Goal: Use online tool/utility: Utilize a website feature to perform a specific function

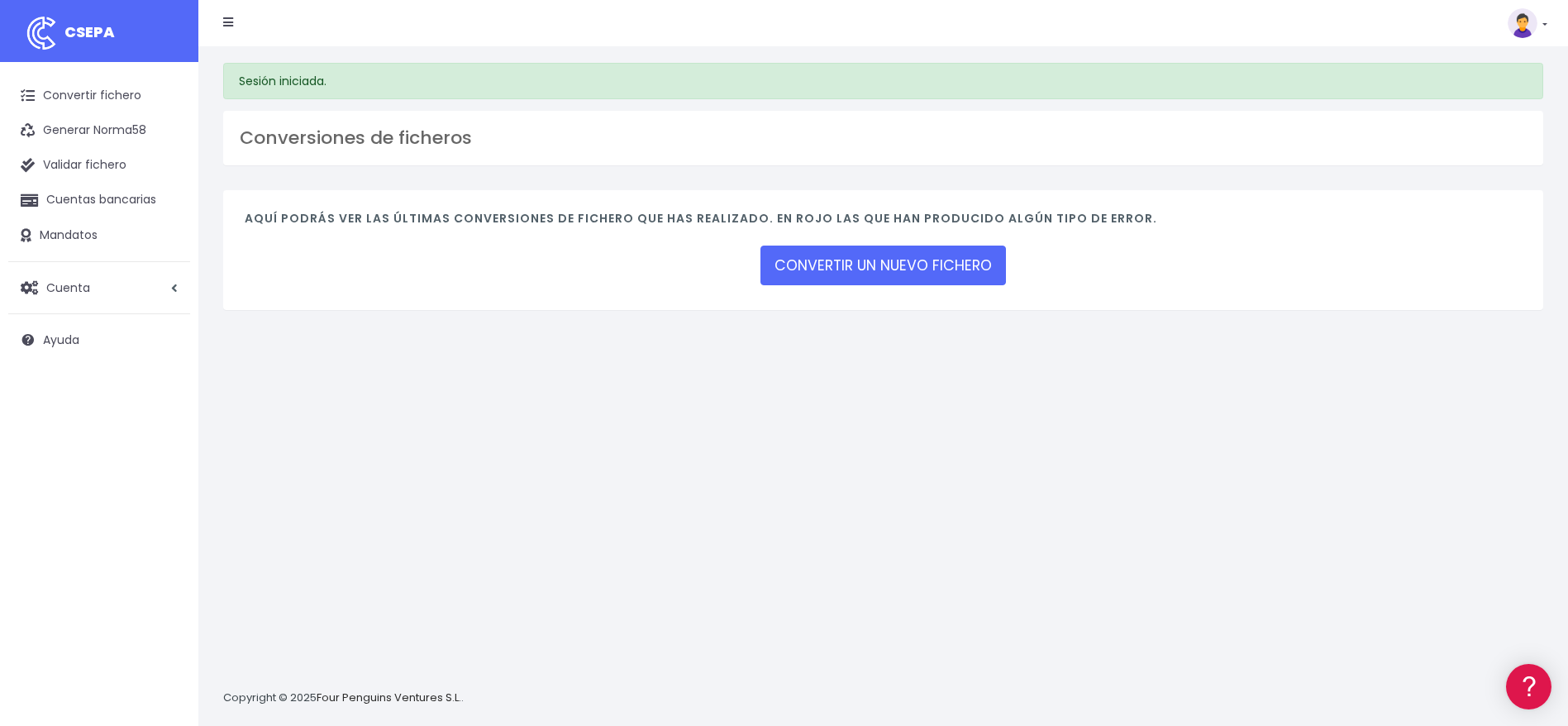
click at [1542, 37] on link at bounding box center [1527, 23] width 40 height 30
click at [1544, 24] on link at bounding box center [1527, 23] width 40 height 30
click at [175, 291] on icon at bounding box center [174, 287] width 7 height 13
click at [34, 84] on link "Convertir fichero" at bounding box center [100, 96] width 182 height 35
click at [1544, 26] on link at bounding box center [1527, 23] width 40 height 30
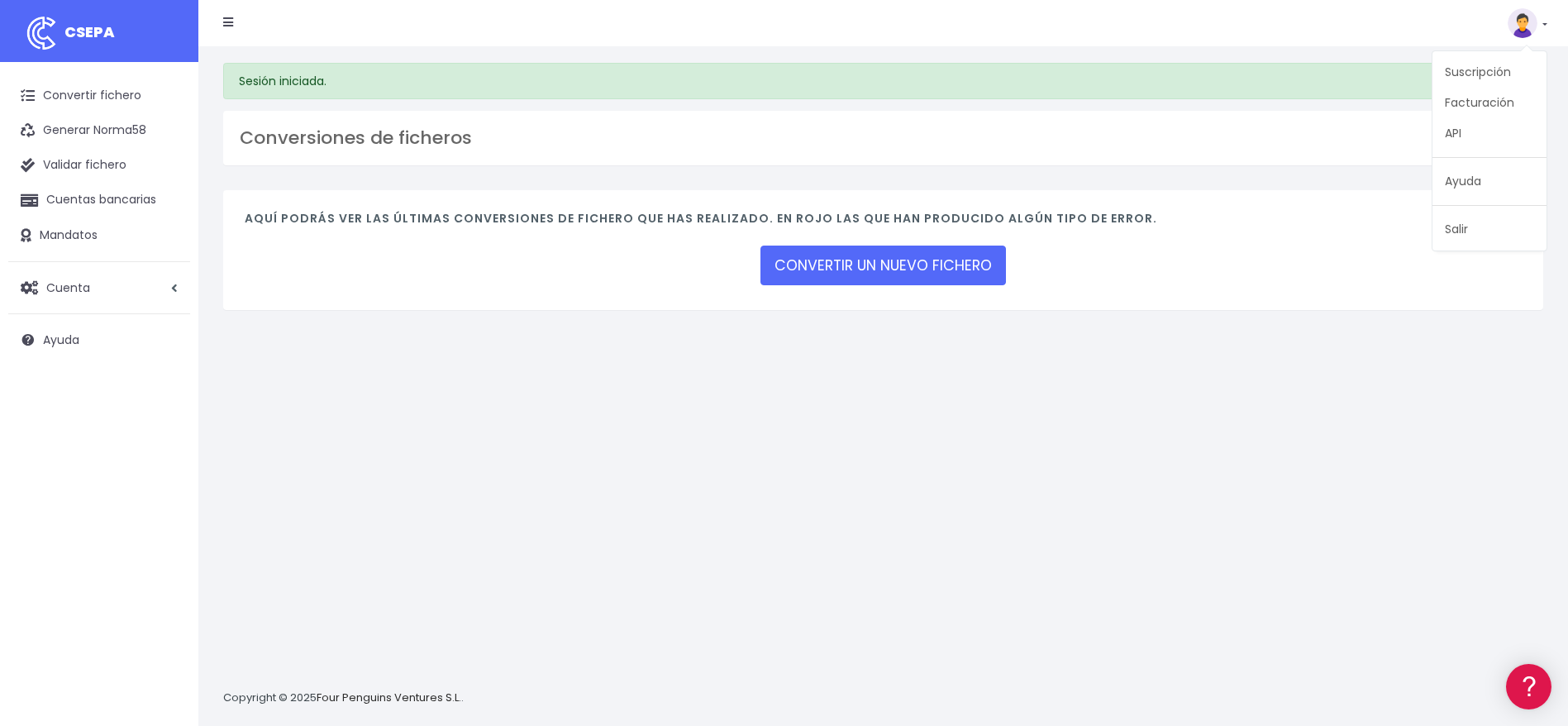
click at [1527, 26] on img at bounding box center [1523, 23] width 30 height 30
click at [176, 289] on icon at bounding box center [174, 287] width 7 height 13
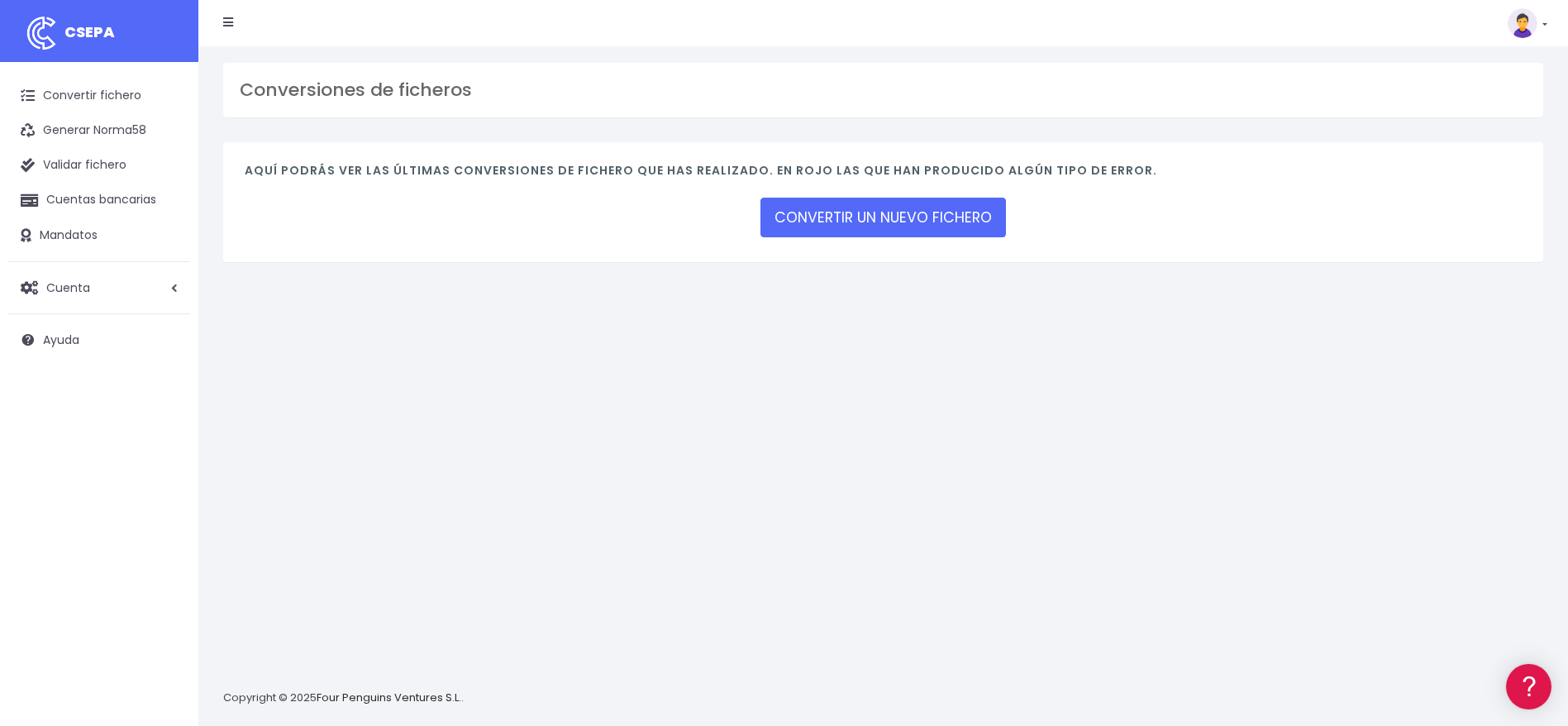
click at [224, 28] on link at bounding box center [228, 23] width 10 height 33
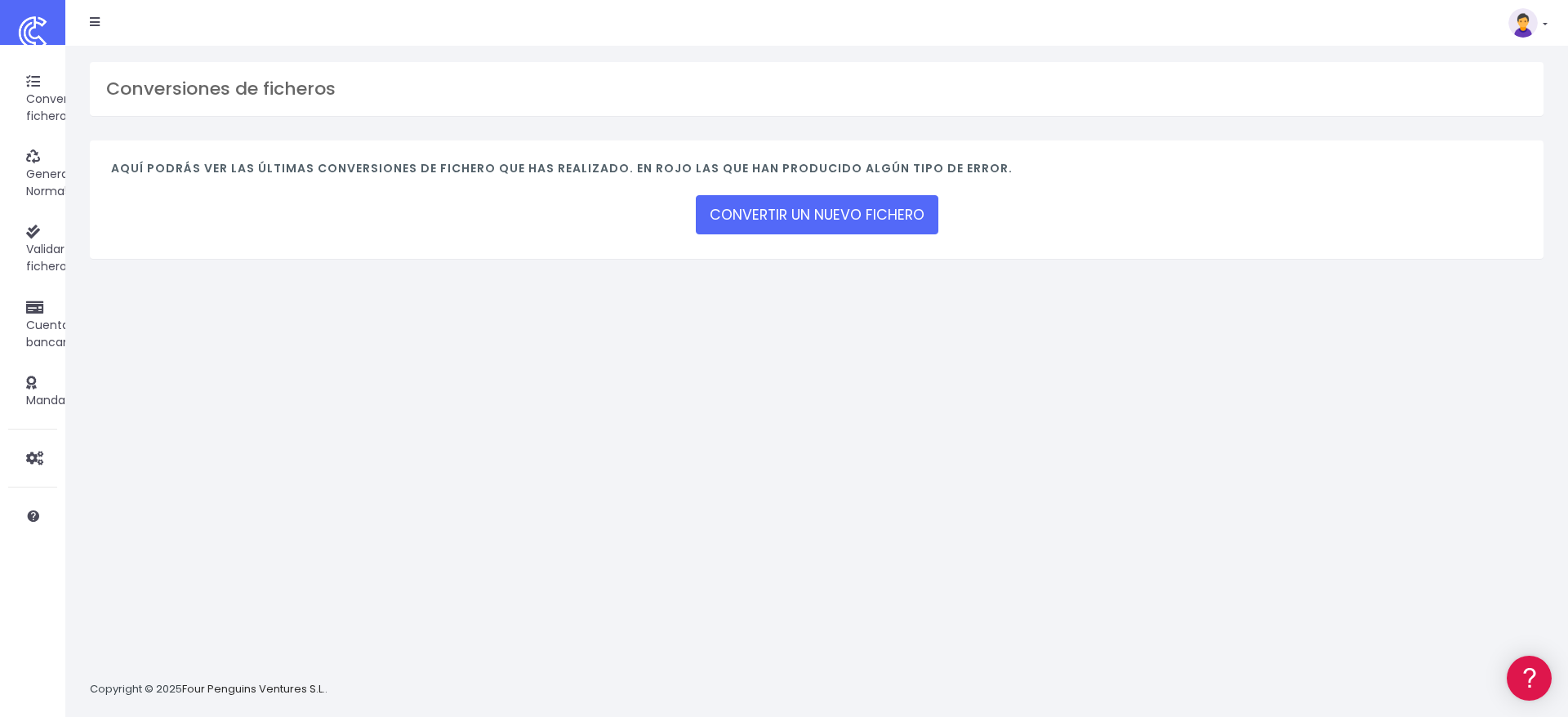
click at [45, 30] on img at bounding box center [33, 33] width 41 height 41
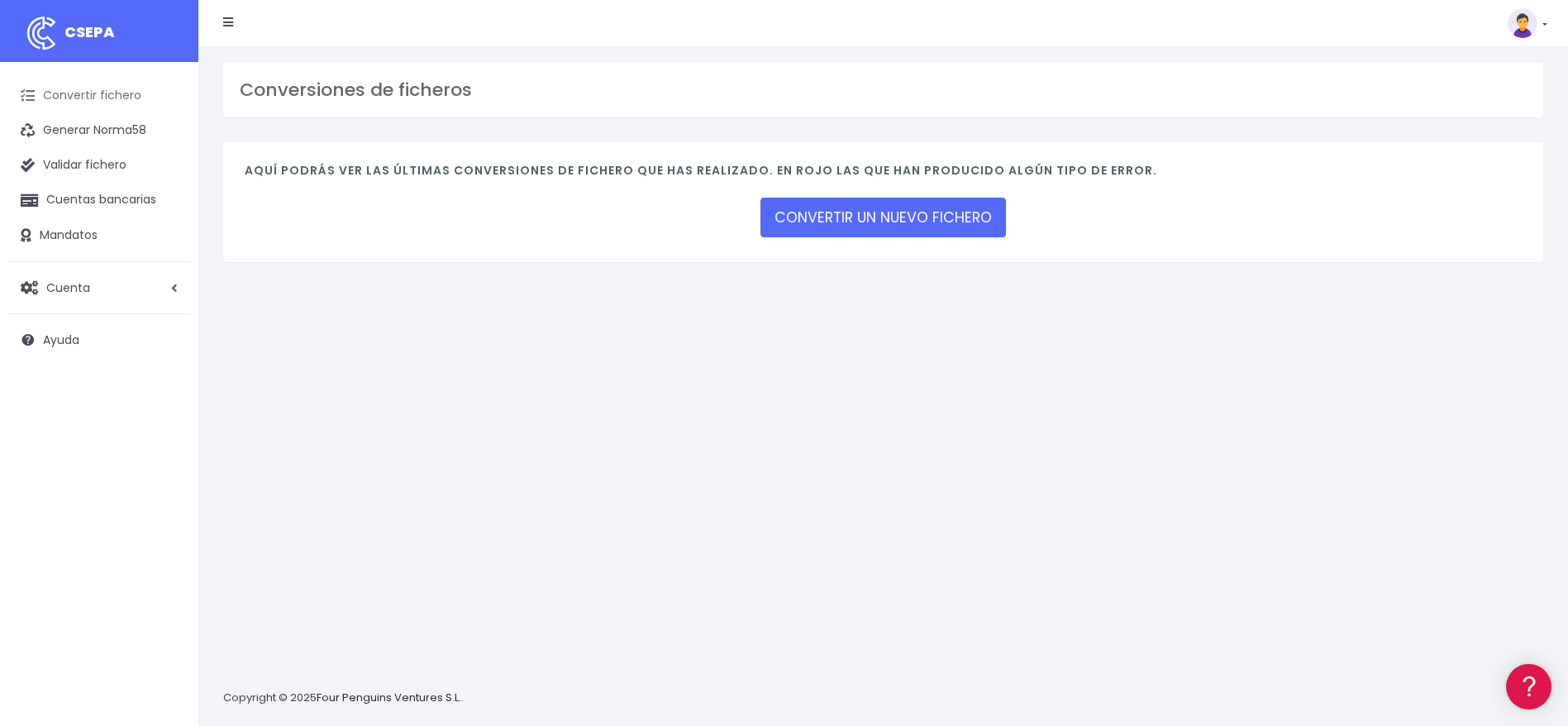
click at [79, 89] on link "Convertir fichero" at bounding box center [100, 96] width 182 height 35
click at [894, 228] on link "CONVERTIR UN NUEVO FICHERO" at bounding box center [884, 217] width 246 height 40
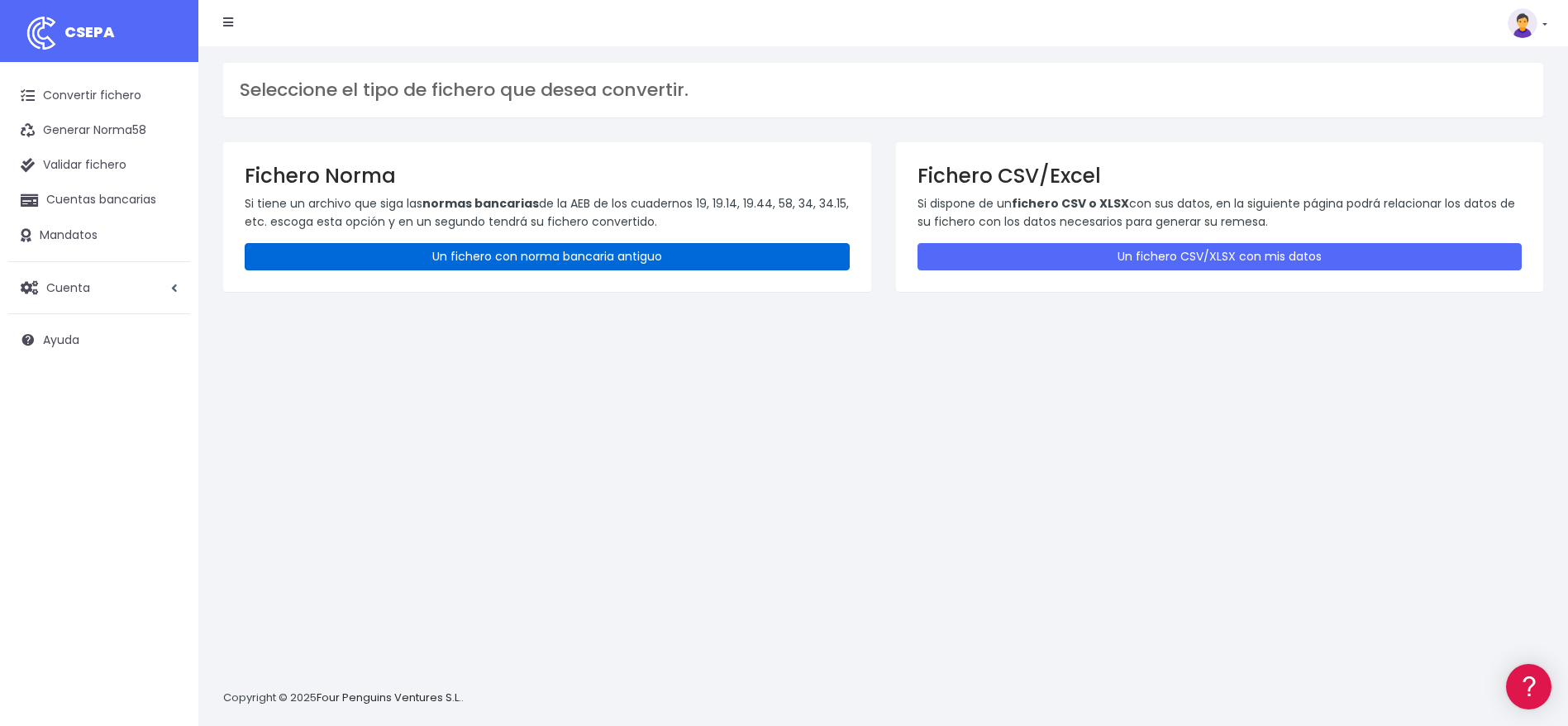
click at [582, 243] on link "Un fichero con norma bancaria antiguo" at bounding box center [547, 257] width 605 height 27
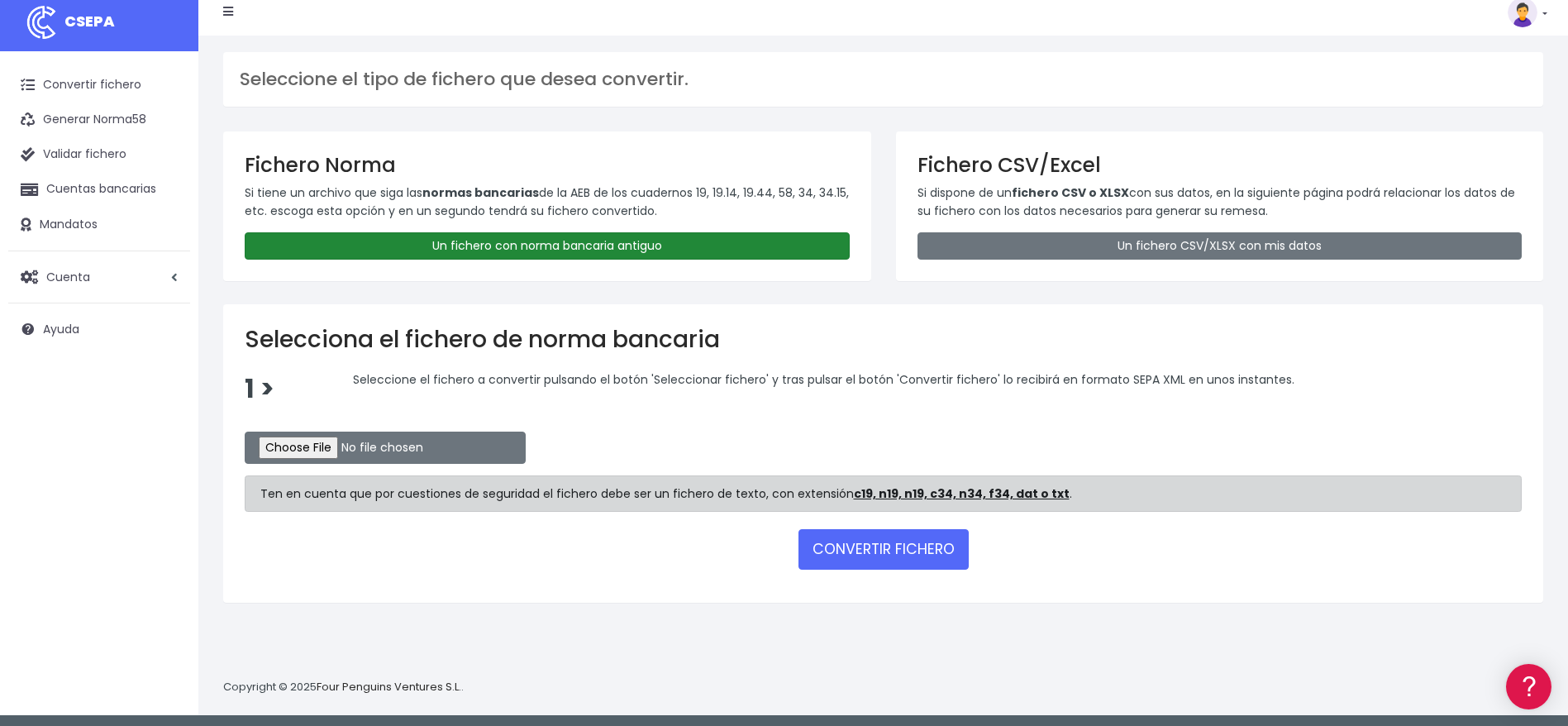
scroll to position [15, 0]
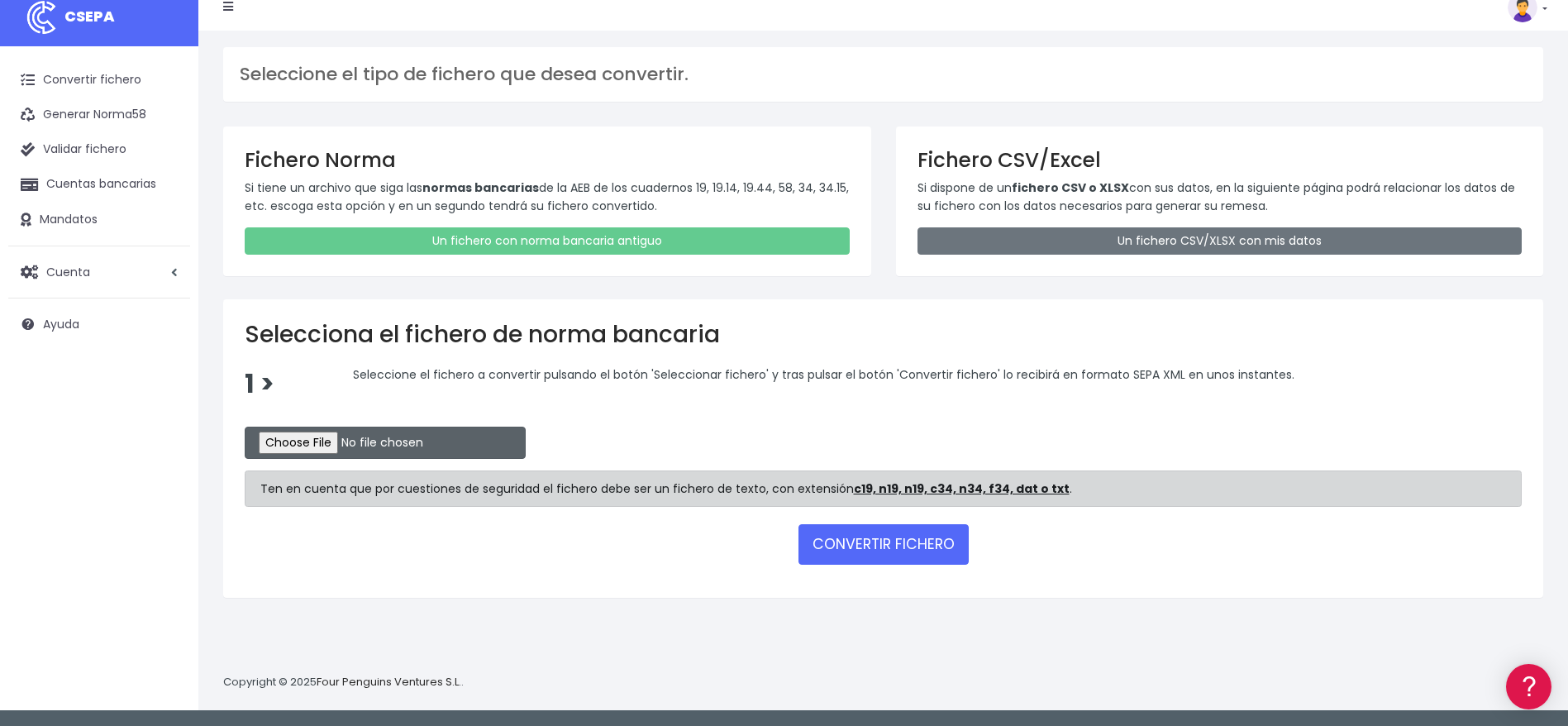
click at [308, 440] on input "file" at bounding box center [385, 442] width 281 height 32
click at [286, 445] on input "file" at bounding box center [385, 442] width 281 height 32
type input "C:\fakepath\SEPA FILE 225 PR 082225.xlsx"
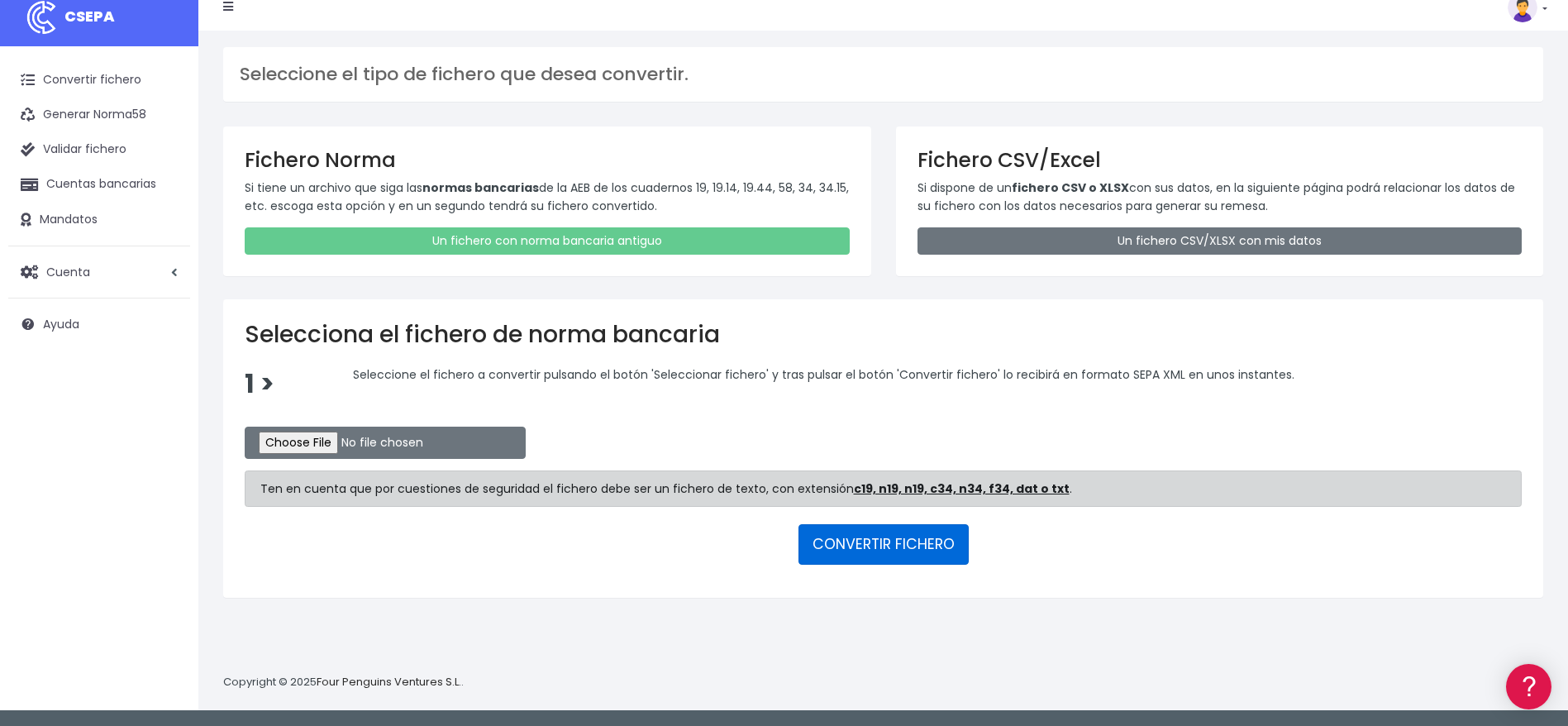
click at [934, 542] on button "CONVERTIR FICHERO" at bounding box center [884, 543] width 170 height 40
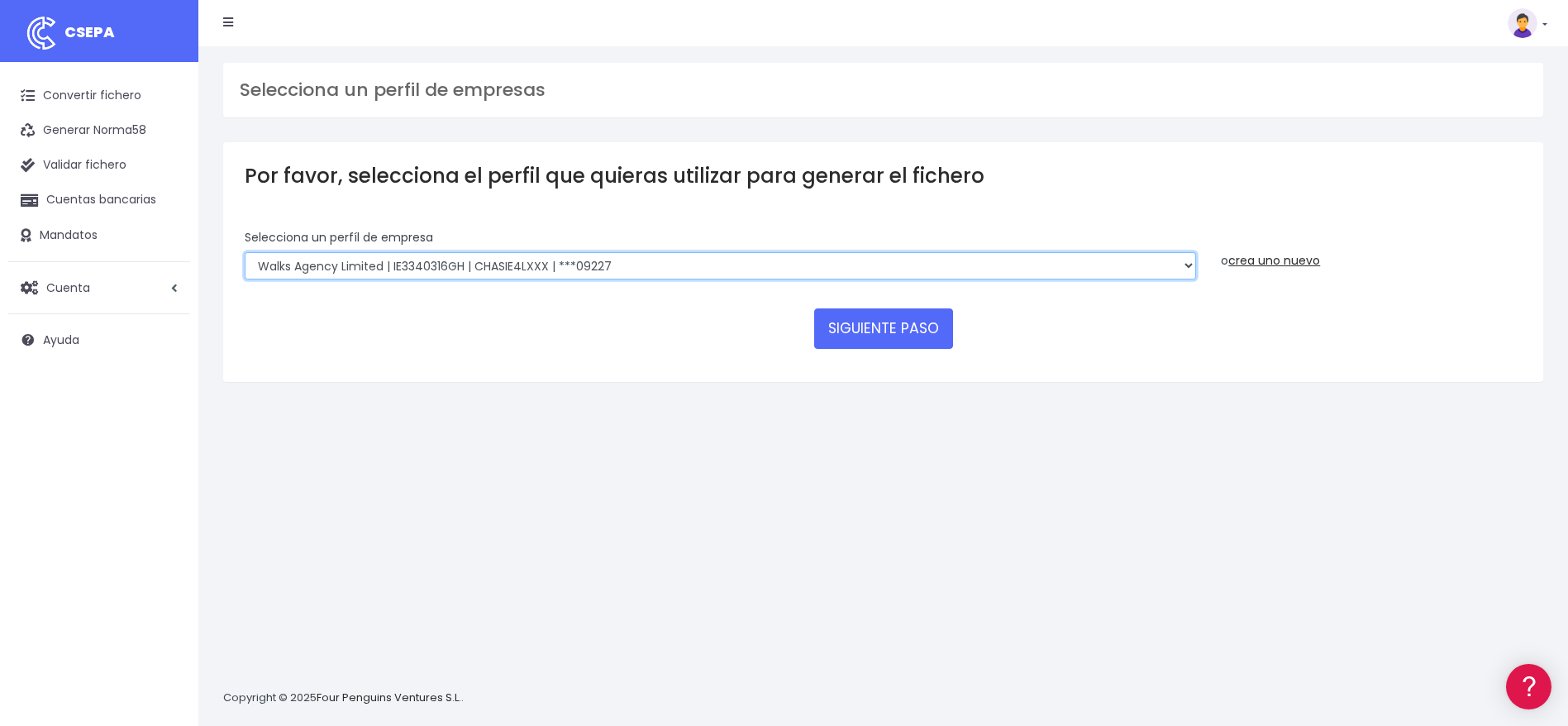
click at [1188, 263] on select "Walks Agency Limited | IE3340316GH | CHASIE4LXXX | ***09227" at bounding box center [720, 265] width 951 height 28
click at [1159, 492] on div "Selecciona un perfil de empresas Por favor, selecciona el perfil que quieras ut…" at bounding box center [883, 386] width 1370 height 680
click at [903, 341] on button "SIGUIENTE PASO" at bounding box center [883, 328] width 138 height 40
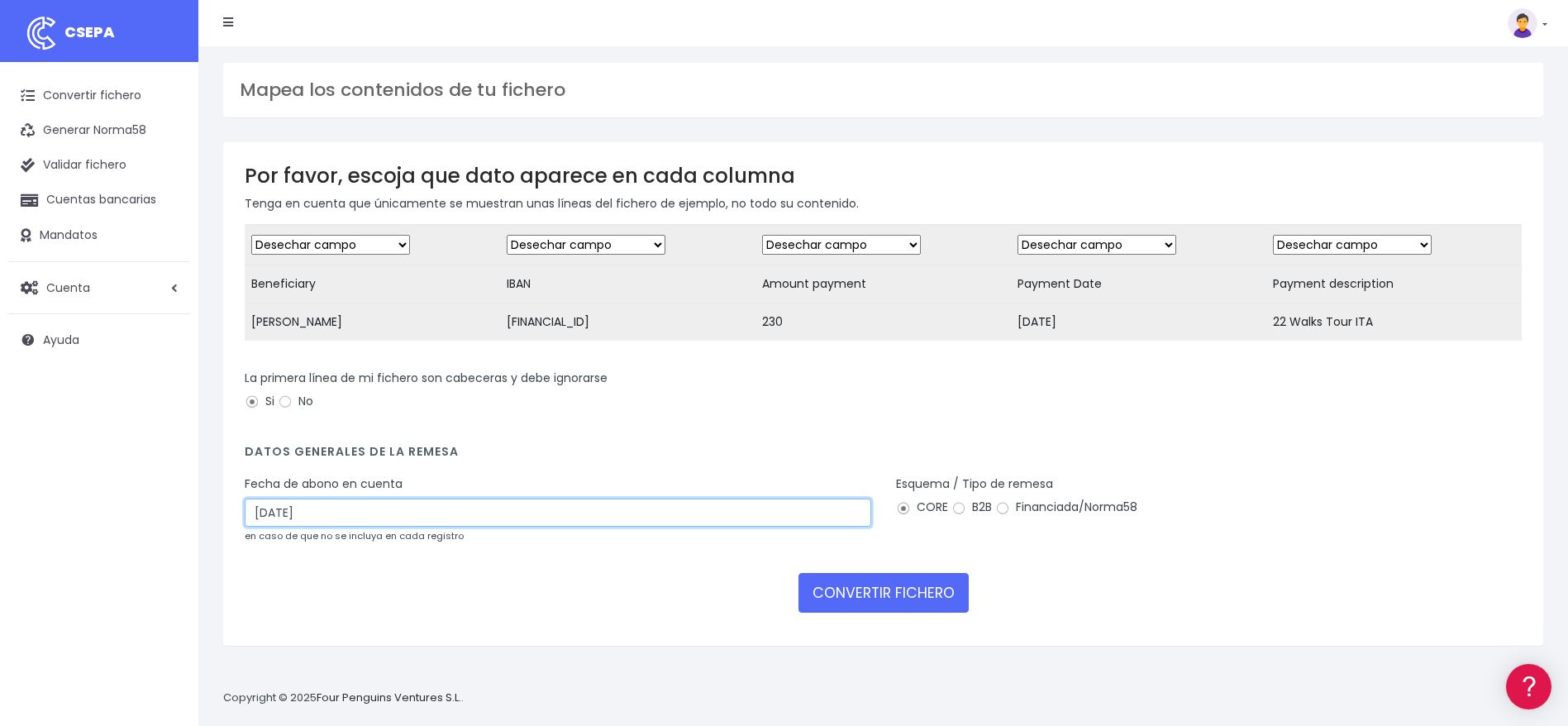
click at [268, 527] on input "[DATE]" at bounding box center [558, 512] width 626 height 28
type input "[DATE]"
click at [1328, 542] on div "Esquema / Tipo de remesa CORE B2B Financiada/Norma58" at bounding box center [1209, 515] width 651 height 80
click at [933, 610] on button "CONVERTIR FICHERO" at bounding box center [884, 592] width 170 height 40
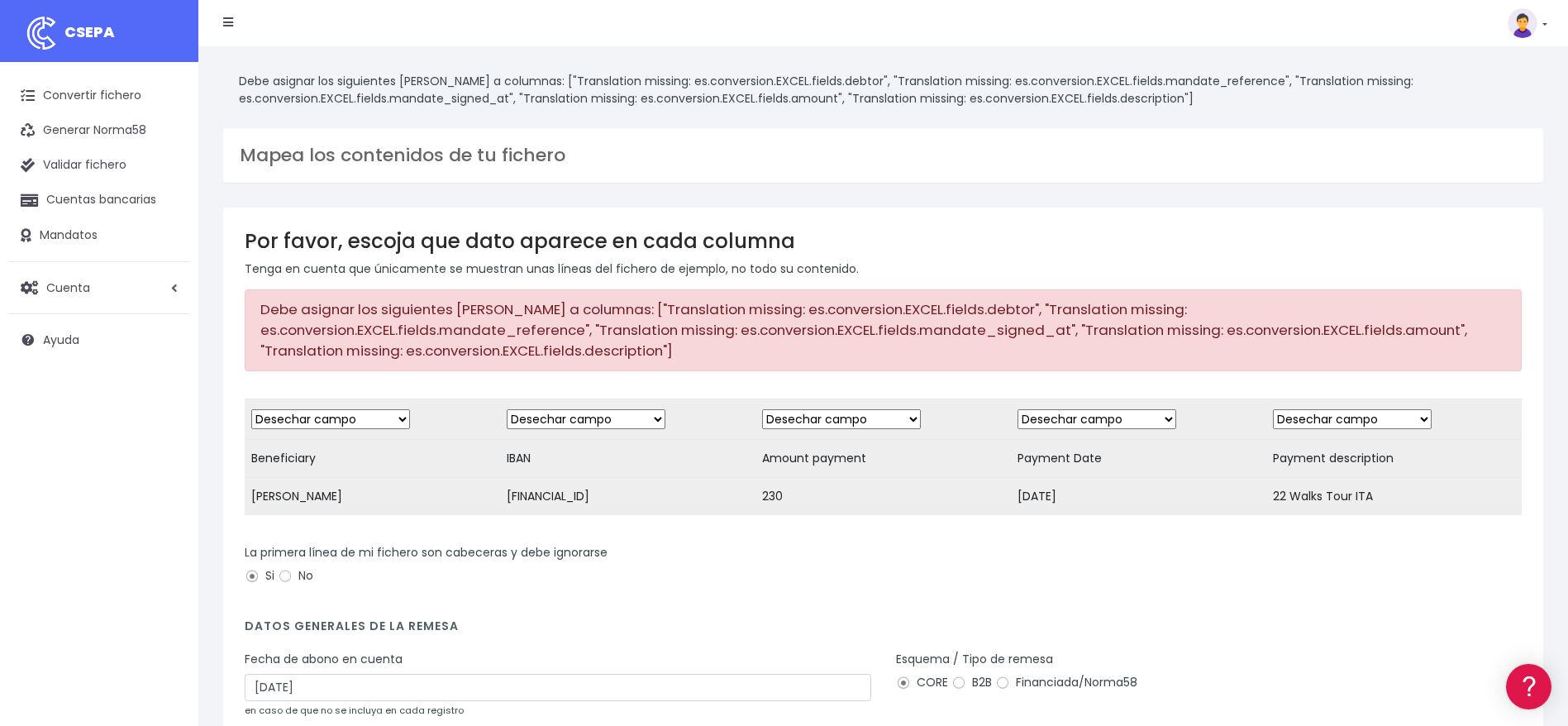
drag, startPoint x: 298, startPoint y: 599, endPoint x: 330, endPoint y: 603, distance: 32.2
click at [298, 585] on label "No" at bounding box center [295, 576] width 36 height 17
click at [292, 584] on input "No" at bounding box center [285, 576] width 15 height 15
radio input "true"
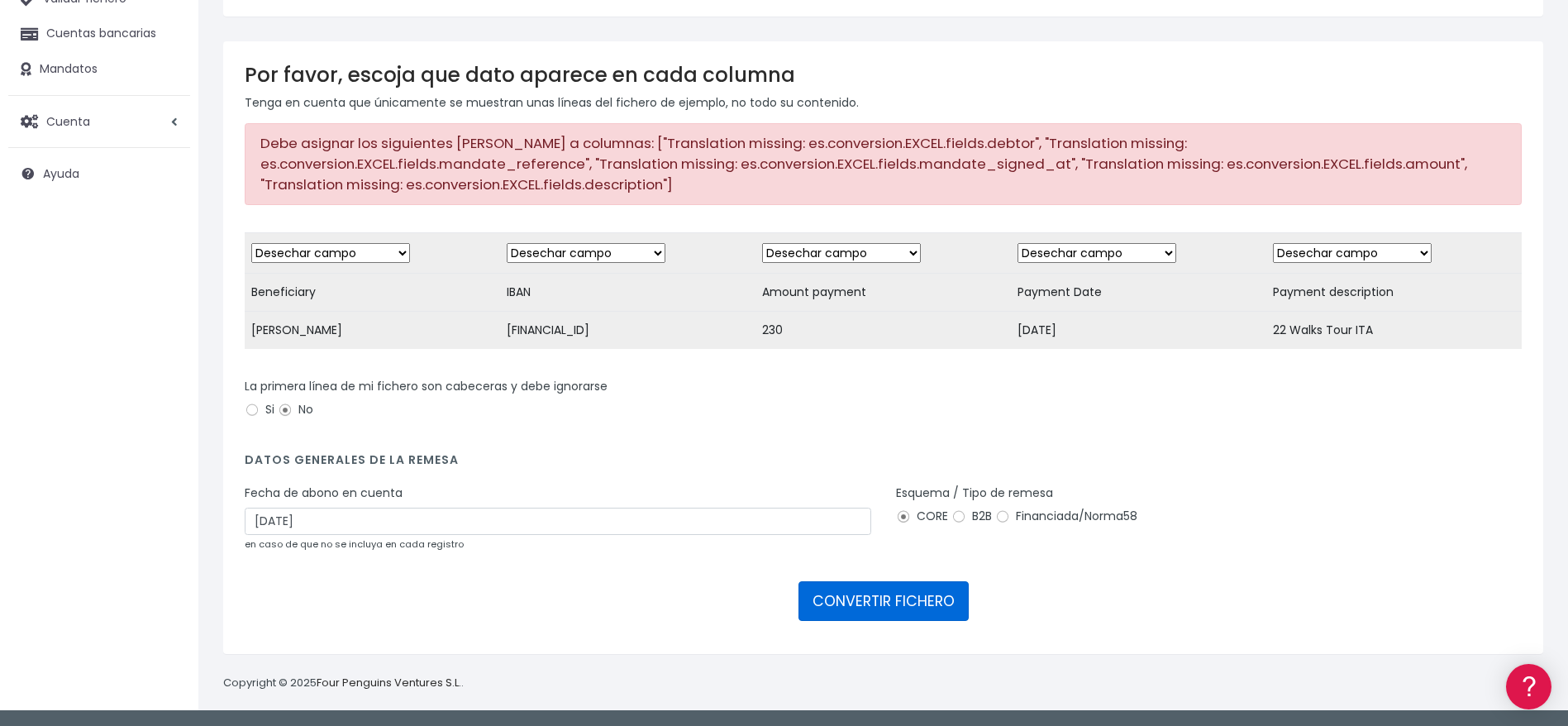
click at [931, 592] on button "CONVERTIR FICHERO" at bounding box center [884, 600] width 170 height 40
click at [998, 521] on input "Financiada/Norma58" at bounding box center [1002, 516] width 15 height 15
radio input "true"
click at [949, 591] on button "CONVERTIR FICHERO" at bounding box center [884, 600] width 170 height 40
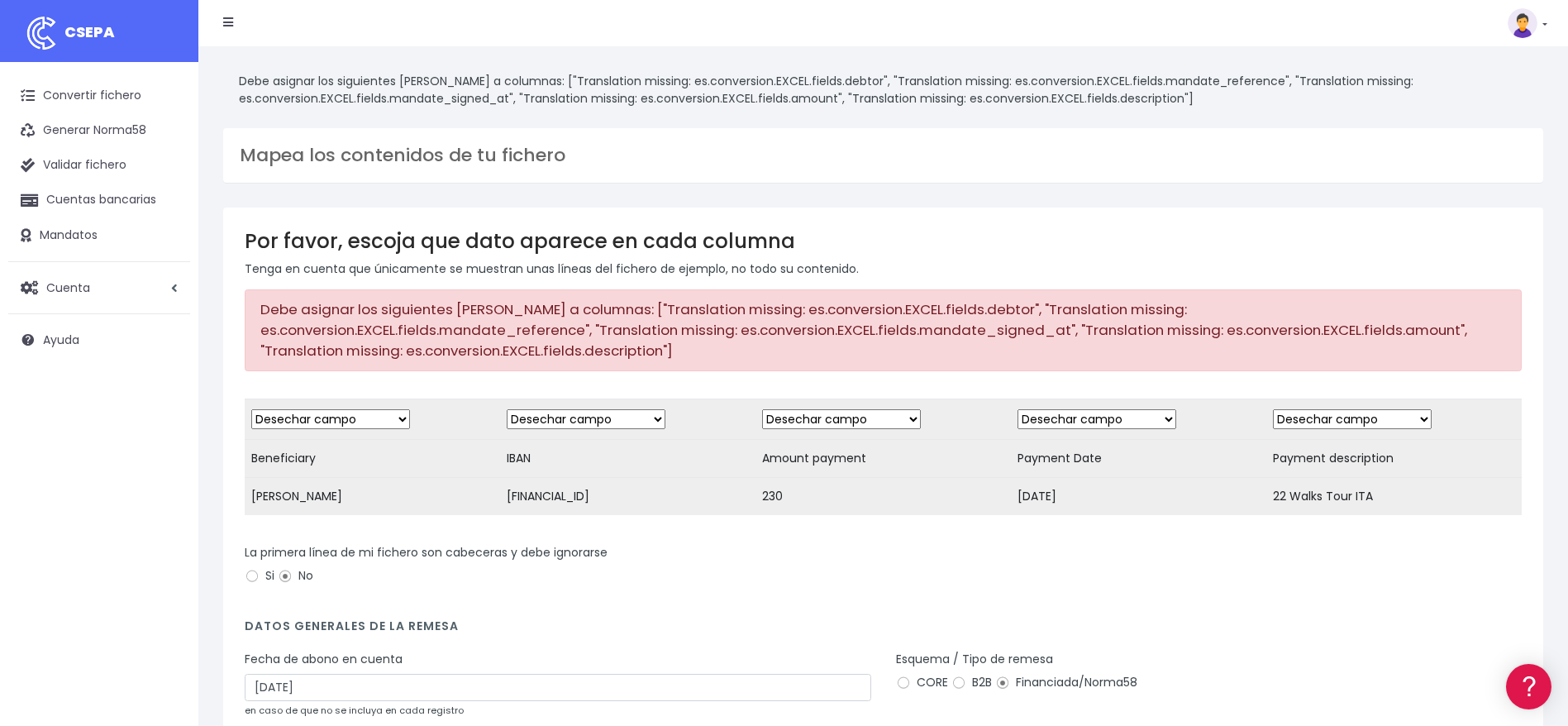
click at [103, 36] on span "CSEPA" at bounding box center [90, 31] width 50 height 20
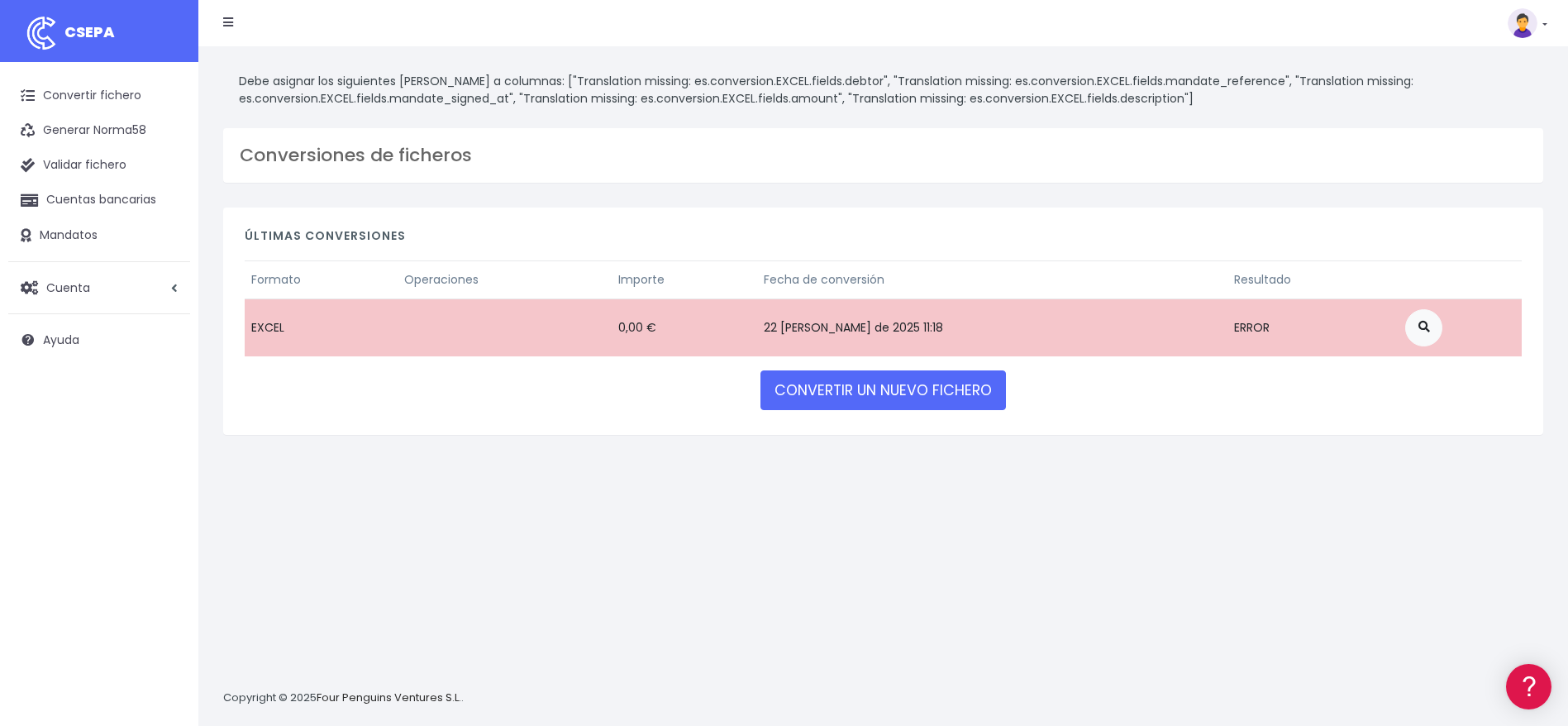
click at [124, 52] on link "CSEPA" at bounding box center [99, 31] width 198 height 62
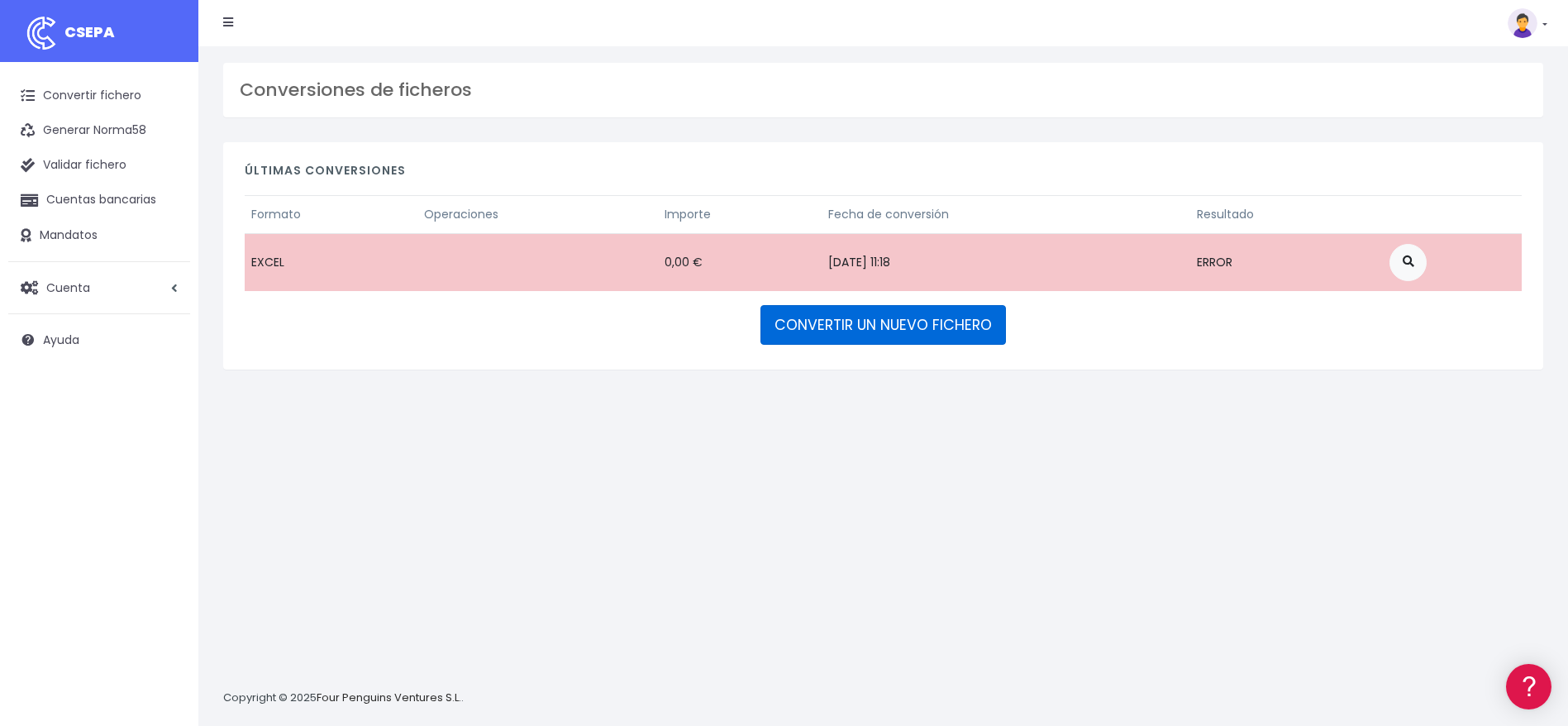
click at [829, 321] on link "CONVERTIR UN NUEVO FICHERO" at bounding box center [884, 324] width 246 height 40
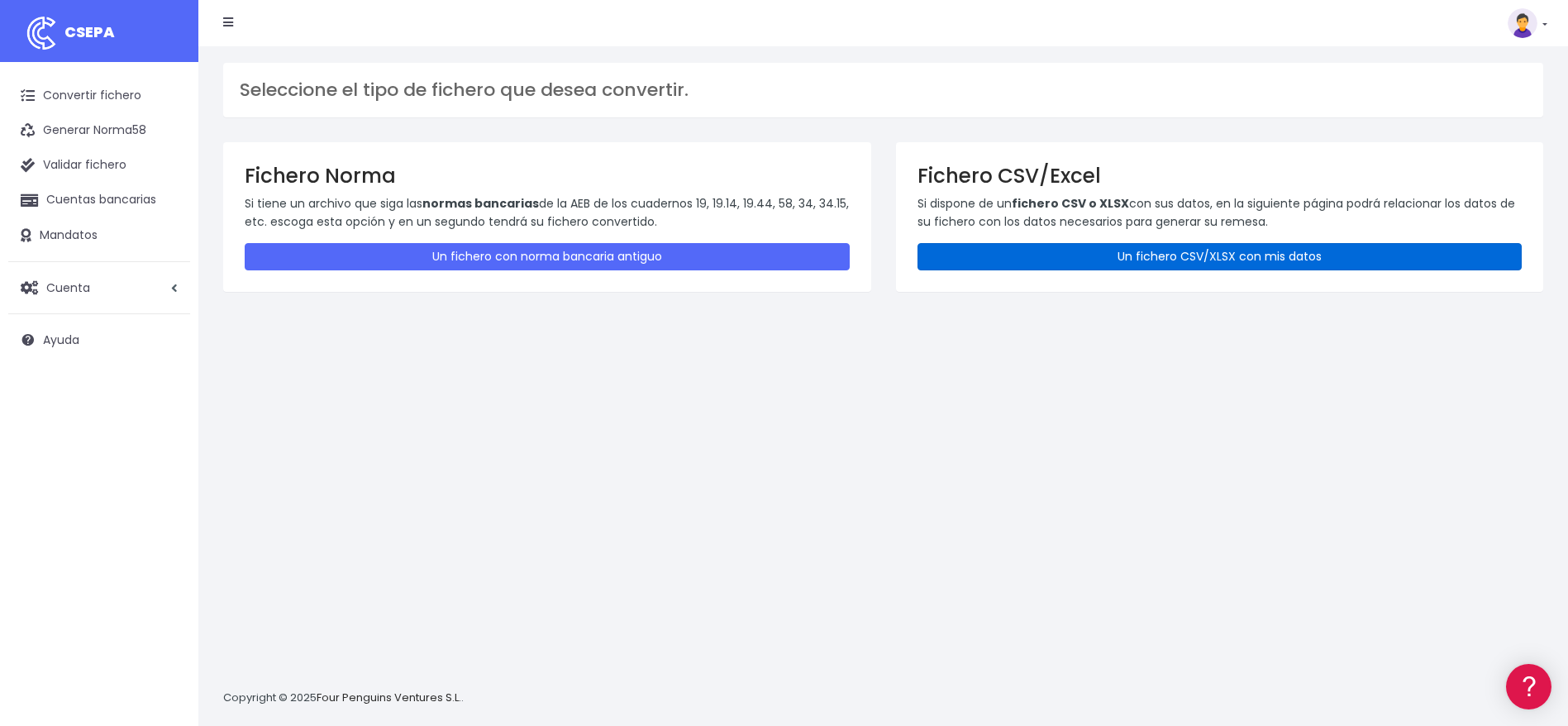
click at [1287, 261] on link "Un fichero CSV/XLSX con mis datos" at bounding box center [1220, 257] width 605 height 27
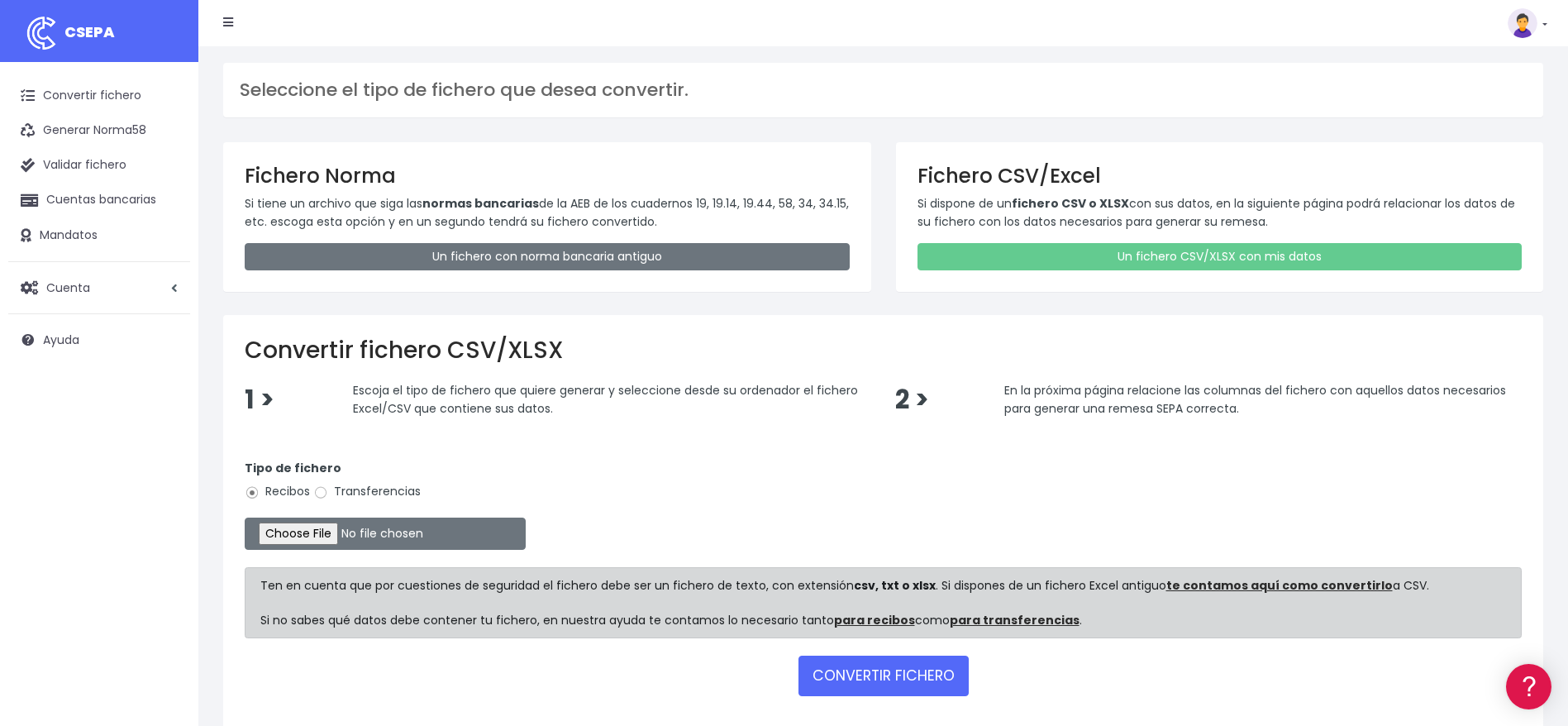
click at [348, 487] on label "Transferencias" at bounding box center [367, 492] width 107 height 17
click at [328, 487] on input "Transferencias" at bounding box center [320, 492] width 15 height 15
radio input "true"
click at [299, 525] on input "file" at bounding box center [385, 533] width 281 height 32
type input "C:\fakepath\SEPA FILE 225 PR 082225.xlsx"
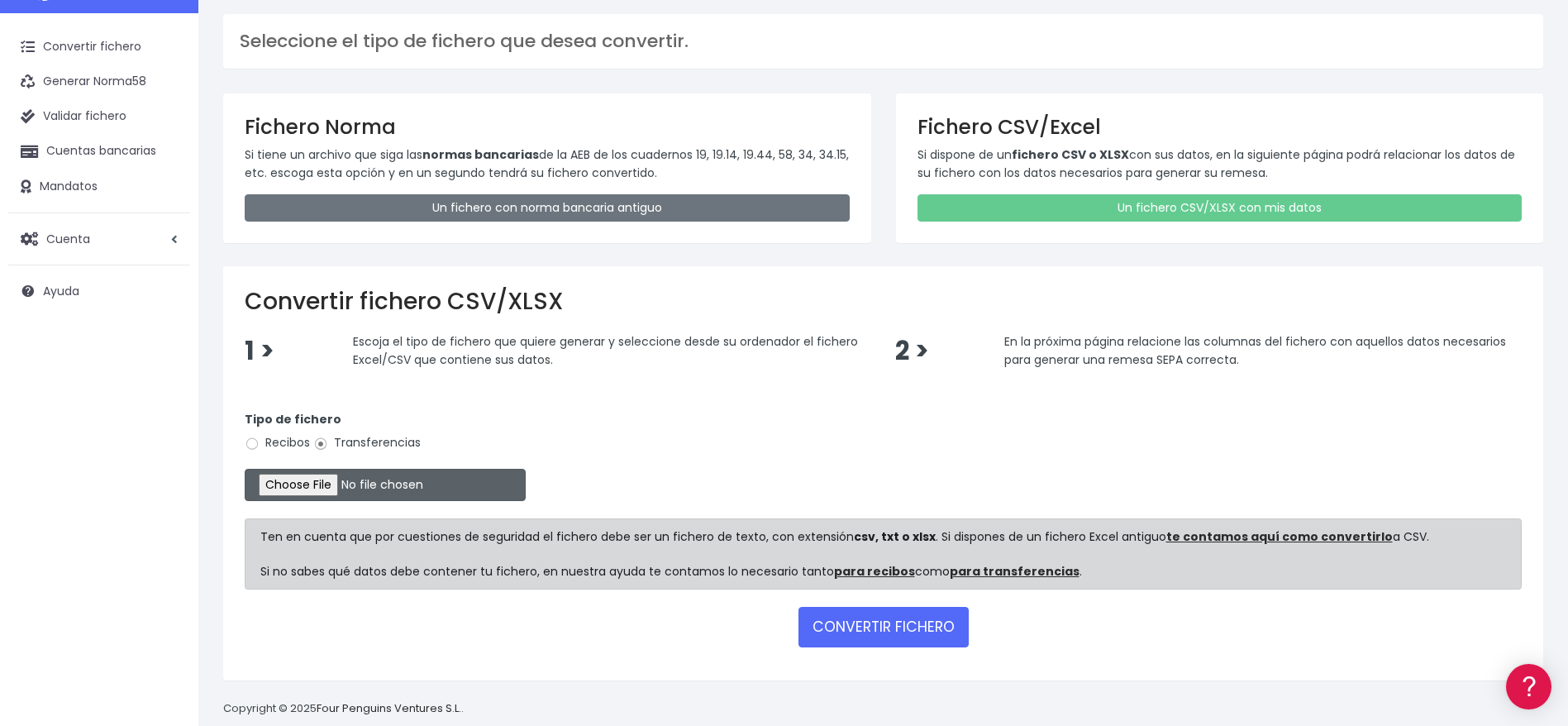
scroll to position [76, 0]
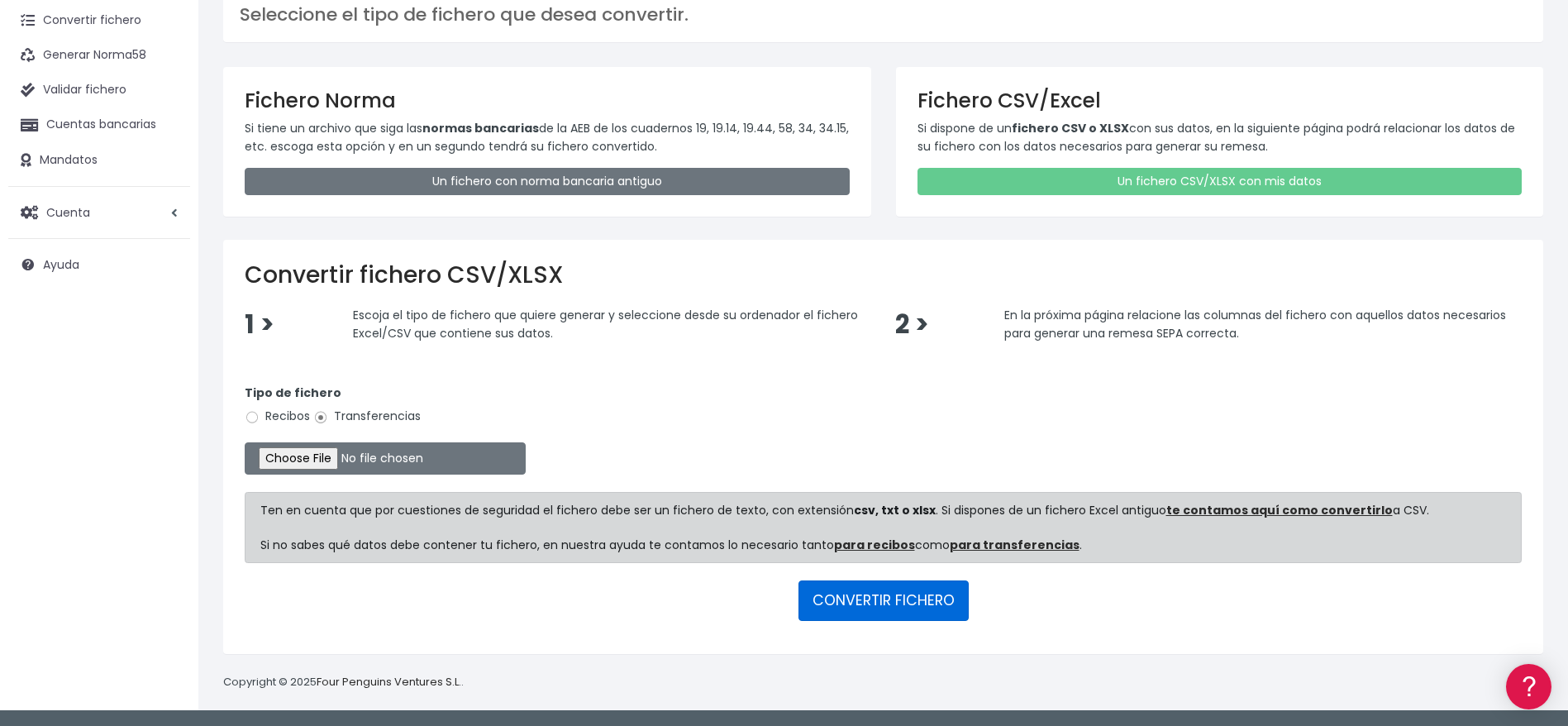
click at [918, 600] on button "CONVERTIR FICHERO" at bounding box center [884, 600] width 170 height 40
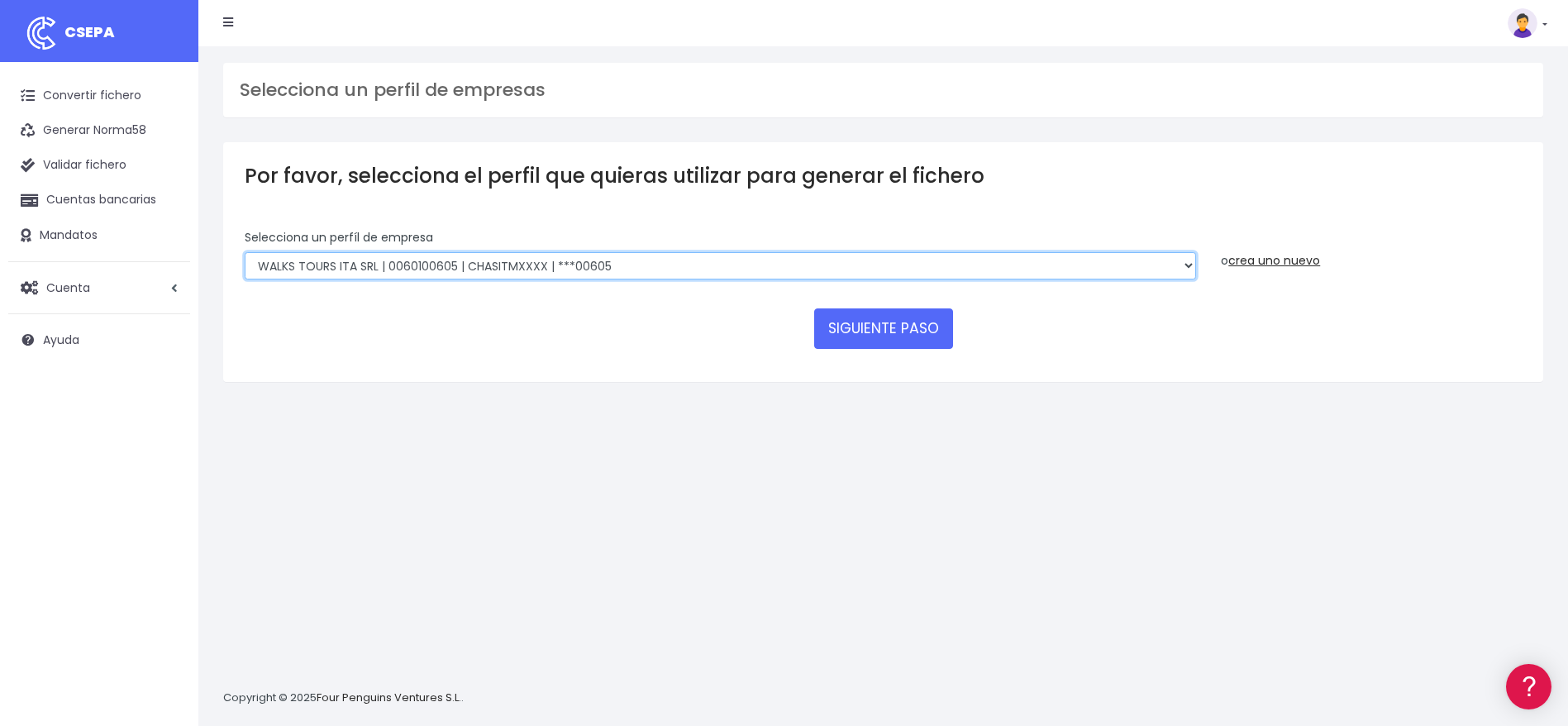
click at [745, 265] on select "Walks Agency Limited | IE3340316GH000 | CHASIE4LXXX | ***09227 Devour [GEOGRAPH…" at bounding box center [720, 265] width 951 height 28
click at [1183, 267] on select "Walks Agency Limited | IE3340316GH000 | CHASIE4LXXX | ***09227 Devour [GEOGRAPH…" at bounding box center [720, 265] width 951 height 28
click at [1183, 267] on select "Walks Agency Limited | IE3340316GH000 | CHASIE4LXXX | ***09227 Devour Spain SL …" at bounding box center [720, 265] width 951 height 28
click at [904, 331] on button "SIGUIENTE PASO" at bounding box center [883, 328] width 138 height 40
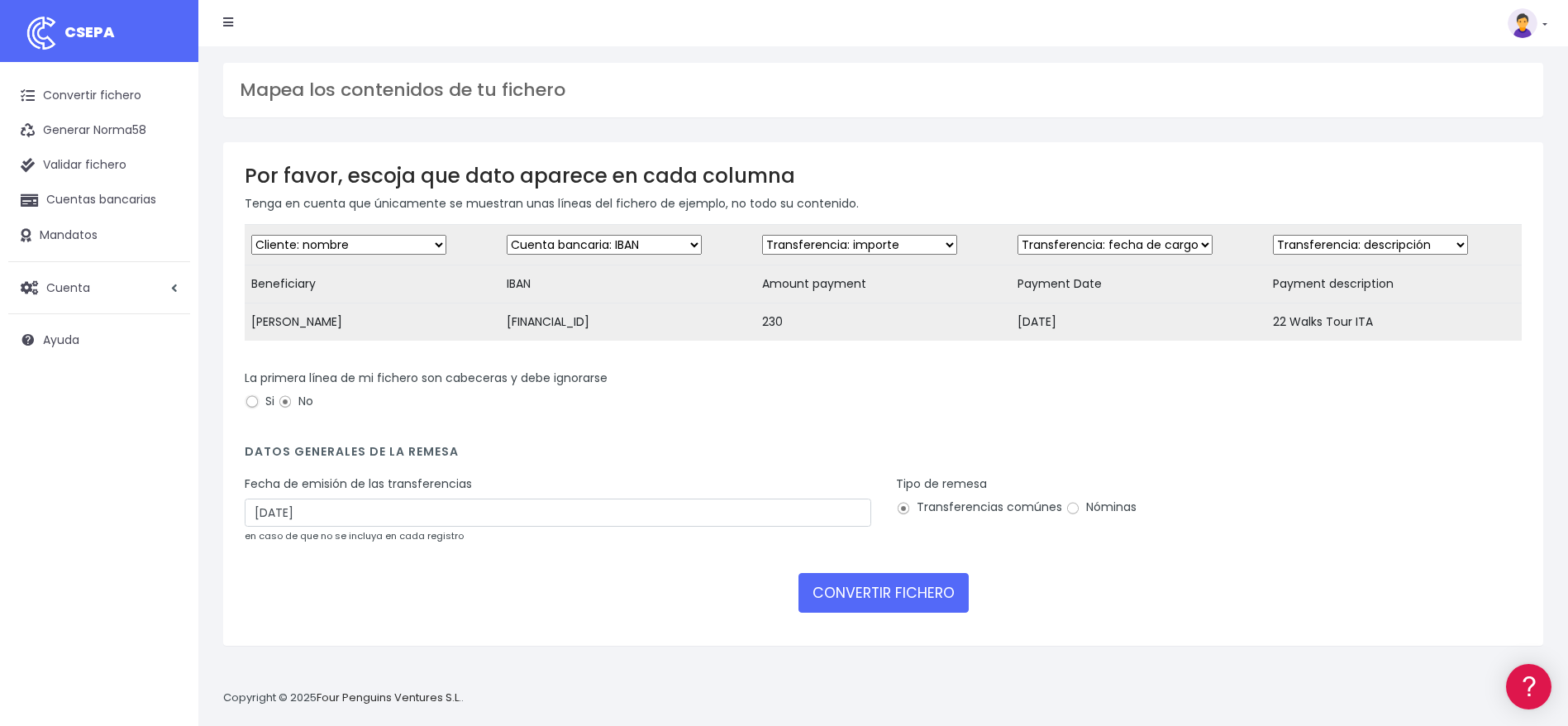
click at [246, 409] on input "Si" at bounding box center [252, 401] width 15 height 15
radio input "true"
click at [266, 527] on input "[DATE]" at bounding box center [558, 512] width 626 height 28
type input "[DATE]"
click at [523, 624] on form "Desechar campo Cliente: nombre Cliente: DNI Cliente: Email Cliente: referencia …" at bounding box center [884, 423] width 1278 height 400
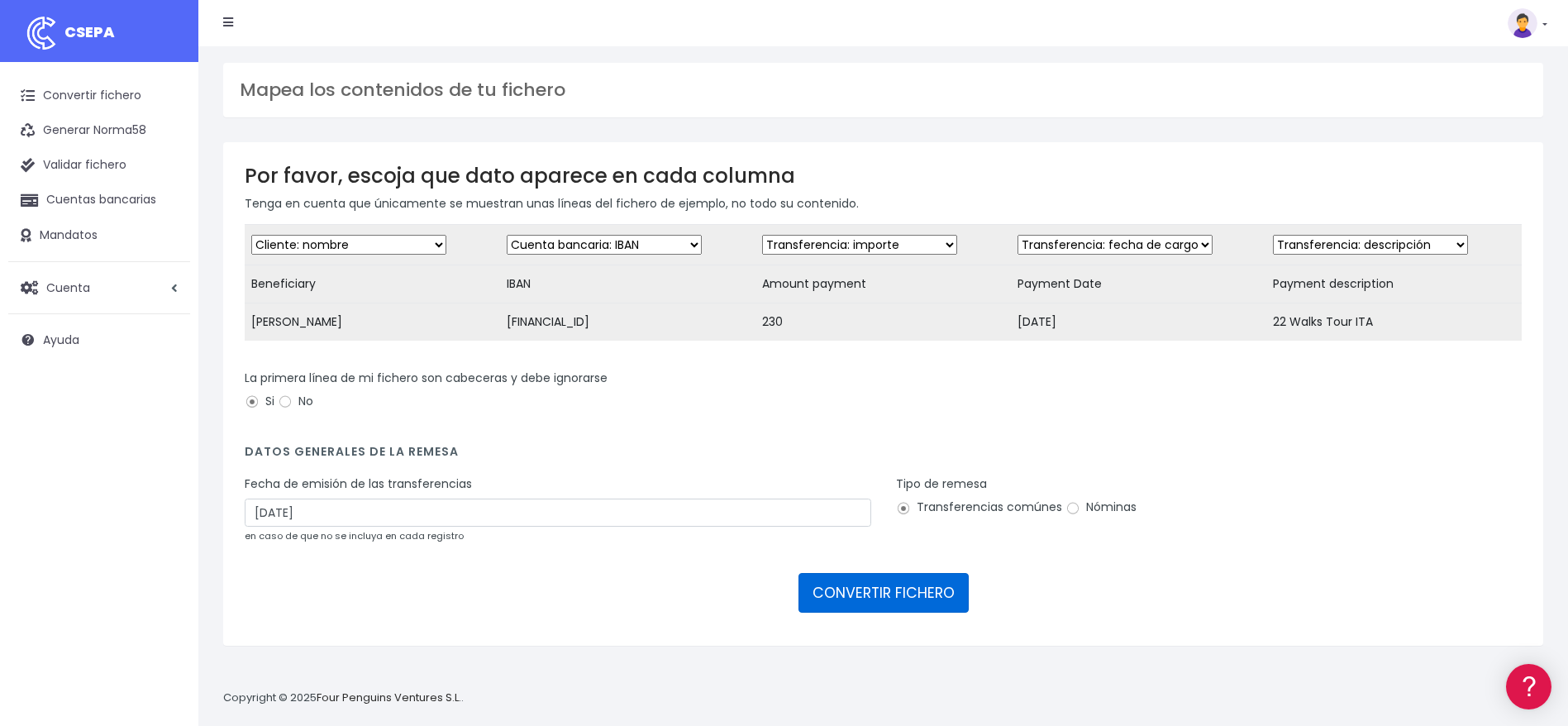
click at [883, 604] on button "CONVERTIR FICHERO" at bounding box center [884, 592] width 170 height 40
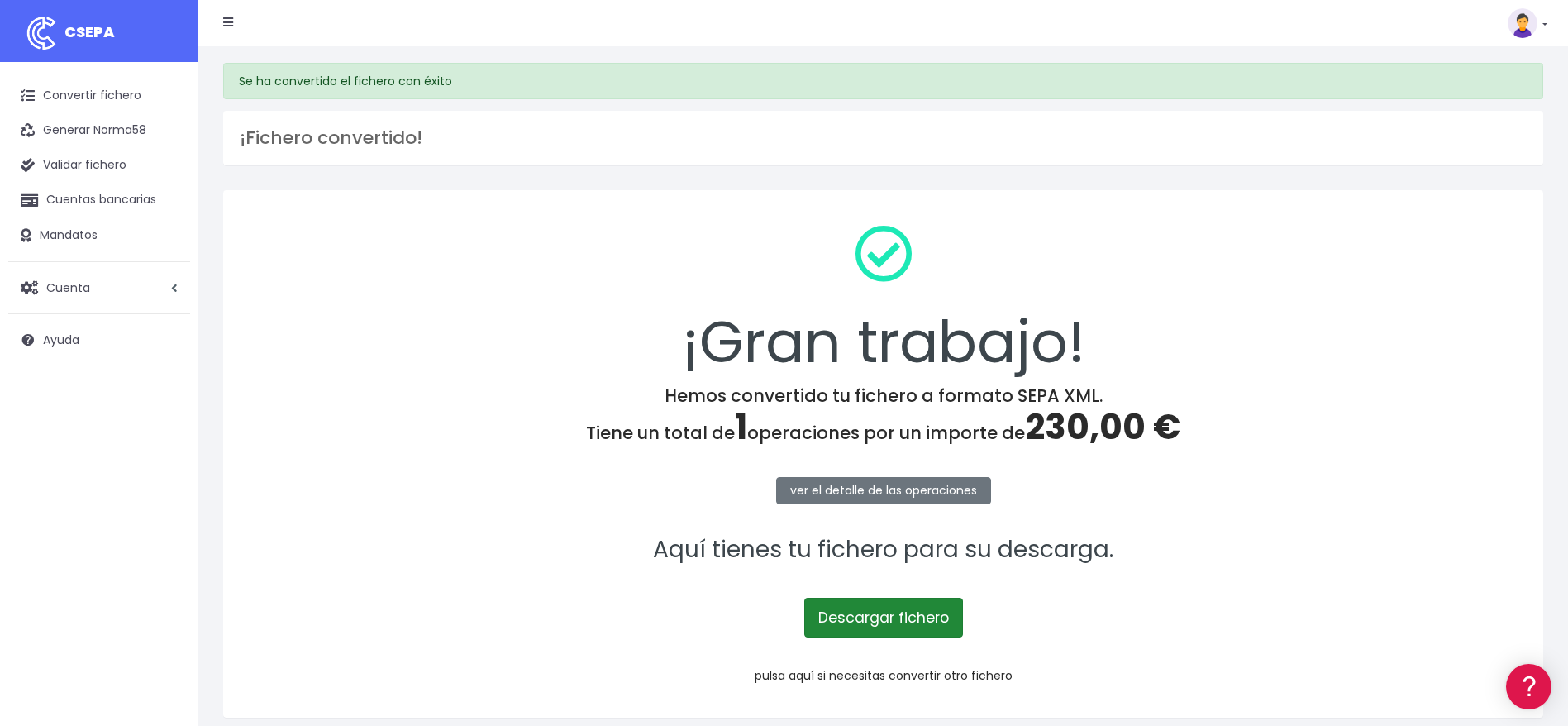
click at [857, 618] on link "Descargar fichero" at bounding box center [884, 618] width 159 height 40
